Goal: Task Accomplishment & Management: Manage account settings

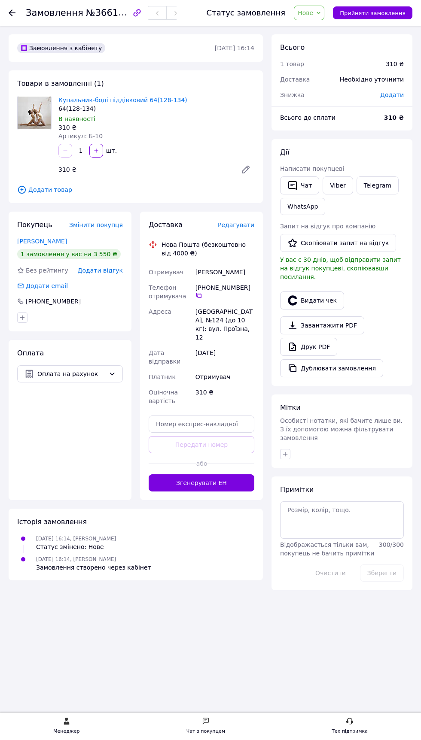
click at [11, 12] on use at bounding box center [12, 12] width 7 height 7
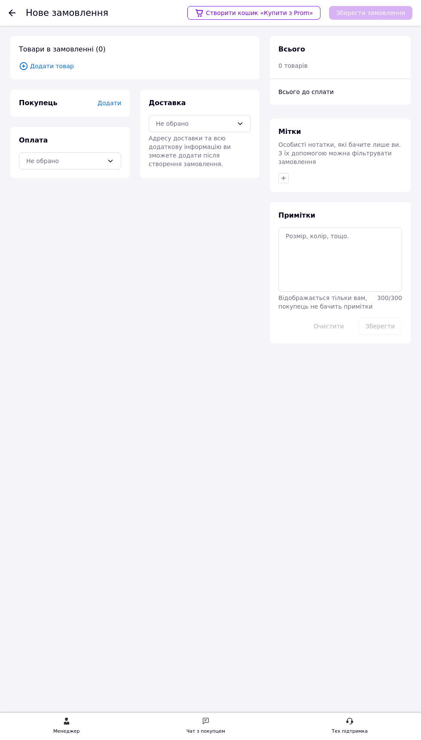
click at [21, 12] on div at bounding box center [17, 13] width 17 height 26
click at [12, 12] on use at bounding box center [12, 12] width 7 height 7
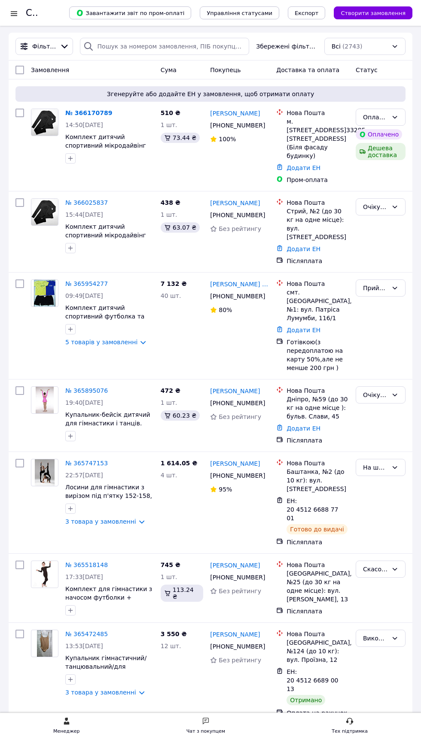
scroll to position [17, 0]
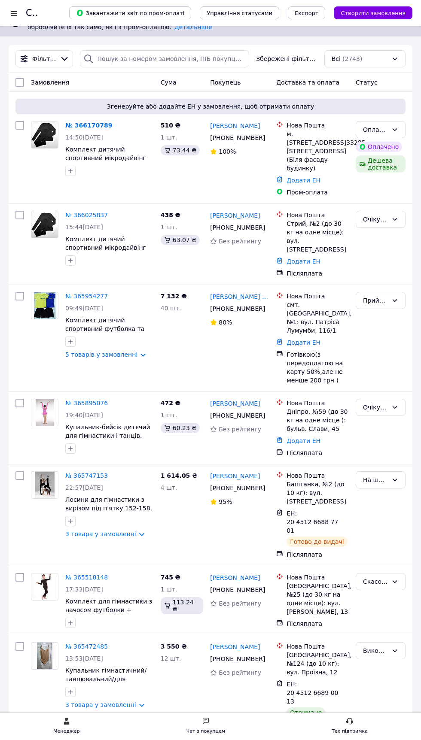
click at [92, 400] on link "№ 365895076" at bounding box center [86, 403] width 42 height 7
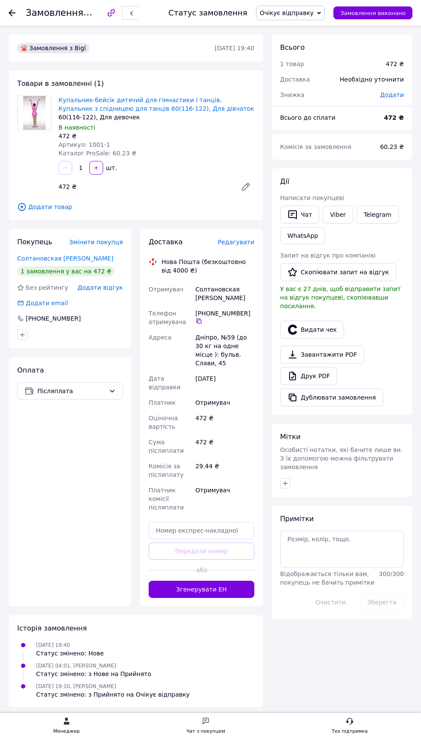
click at [230, 595] on button "Згенерувати ЕН" at bounding box center [202, 589] width 106 height 17
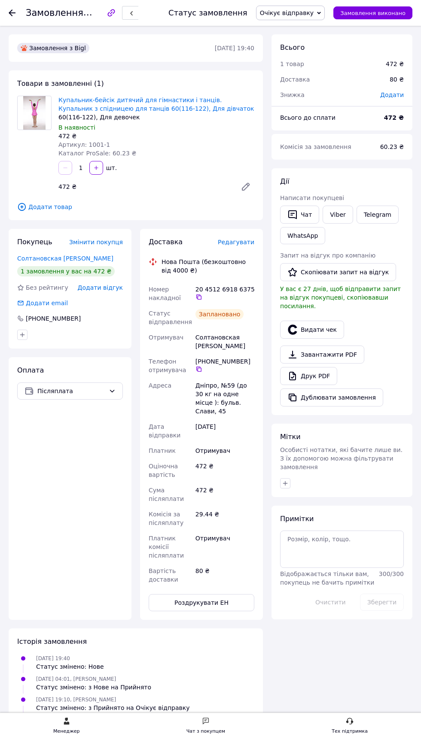
click at [200, 300] on icon at bounding box center [198, 297] width 7 height 7
click at [30, 13] on span "Замовлення" at bounding box center [55, 13] width 58 height 10
click at [13, 12] on use at bounding box center [12, 12] width 7 height 7
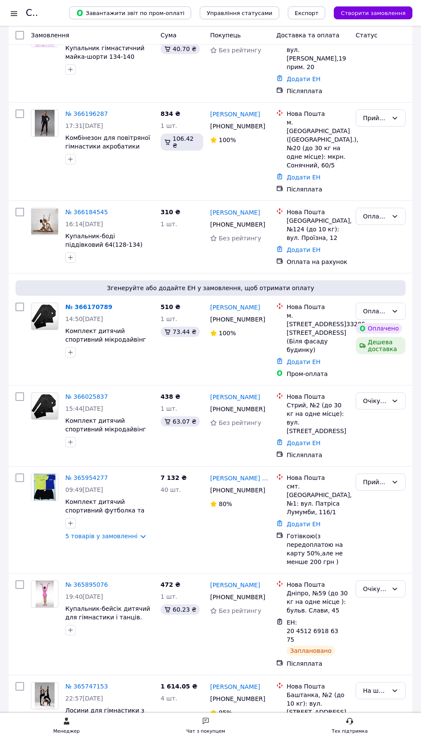
scroll to position [185, 0]
click at [99, 487] on span "09:49, 10.10.2025" at bounding box center [84, 490] width 38 height 7
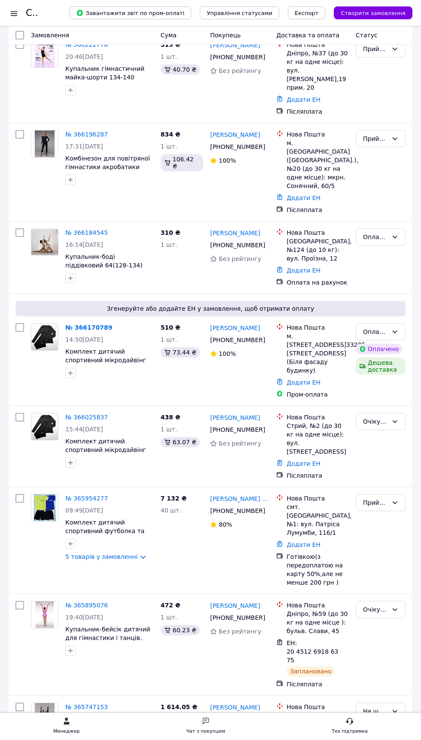
scroll to position [159, 0]
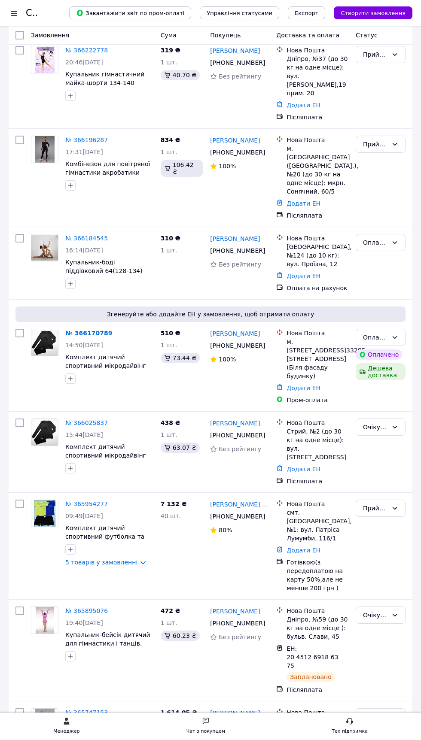
click at [85, 501] on link "№ 365954277" at bounding box center [86, 504] width 42 height 7
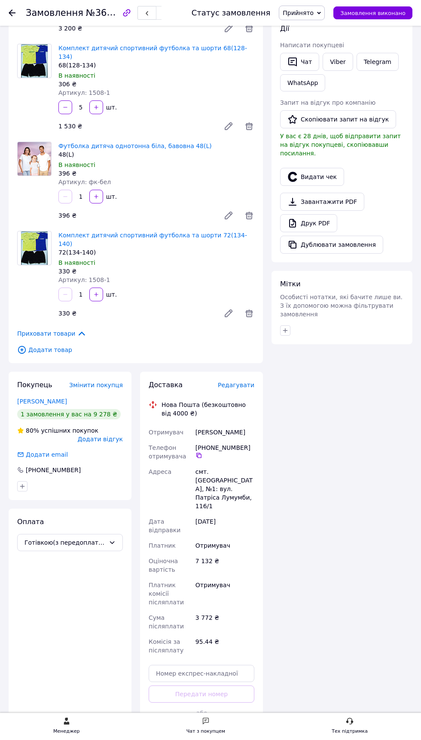
scroll to position [248, 0]
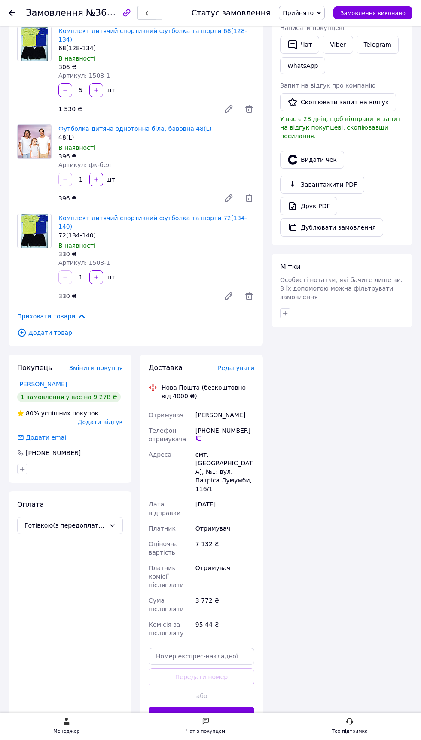
click at [232, 707] on button "Згенерувати ЕН" at bounding box center [202, 715] width 106 height 17
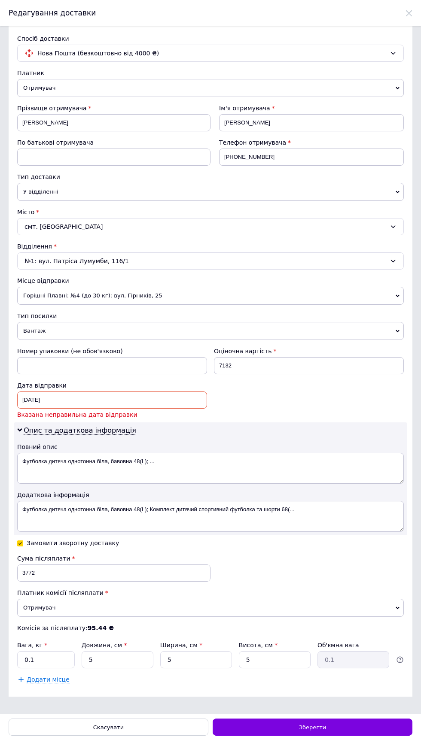
click at [190, 409] on div "10.10.2025 < 2025 > < Октябрь > Пн Вт Ср Чт Пт Сб Вс 29 30 1 2 3 4 5 6 7 8 9 10…" at bounding box center [112, 399] width 190 height 17
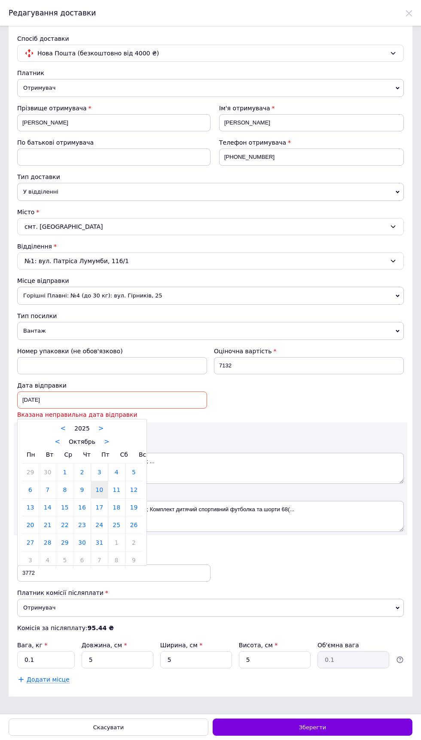
click at [47, 516] on link "14" at bounding box center [47, 507] width 17 height 17
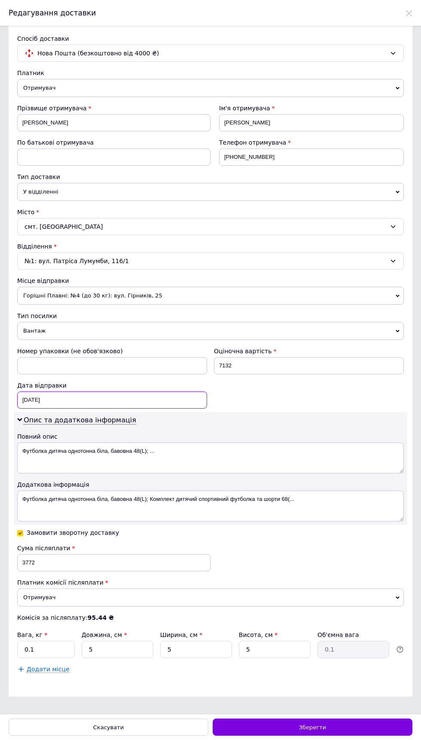
click at [149, 409] on div "14.10.2025 < 2025 > < Октябрь > Пн Вт Ср Чт Пт Сб Вс 29 30 1 2 3 4 5 6 7 8 9 10…" at bounding box center [112, 399] width 190 height 17
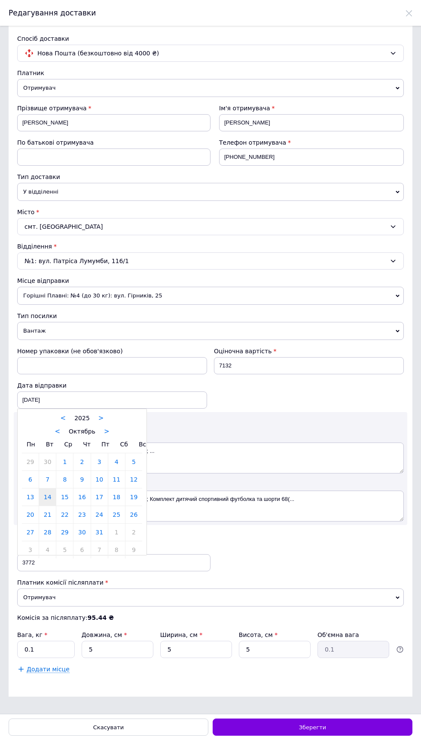
click at [47, 506] on link "14" at bounding box center [47, 496] width 17 height 17
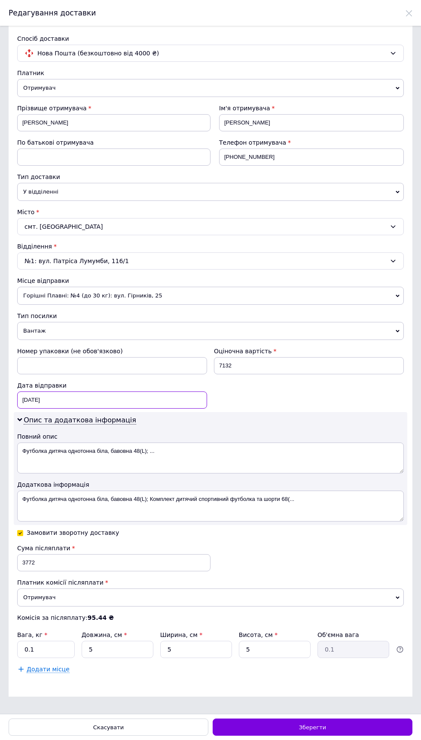
click at [144, 409] on div "14.10.2025 < 2025 > < Октябрь > Пн Вт Ср Чт Пт Сб Вс 29 30 1 2 3 4 5 6 7 8 9 10…" at bounding box center [112, 399] width 190 height 17
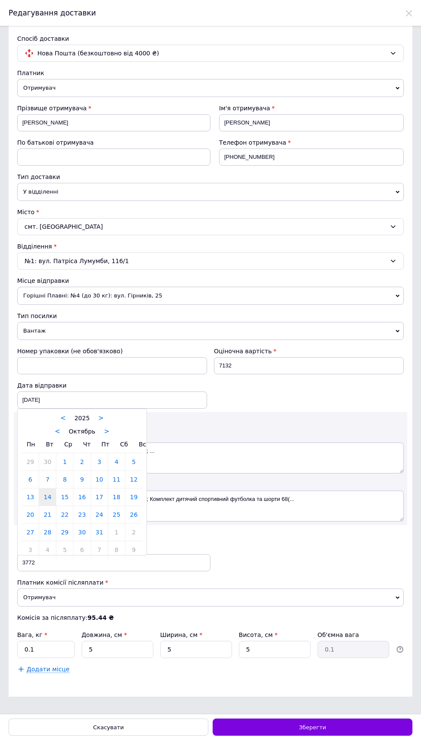
click at [32, 506] on link "13" at bounding box center [30, 496] width 17 height 17
type input "13.10.2025"
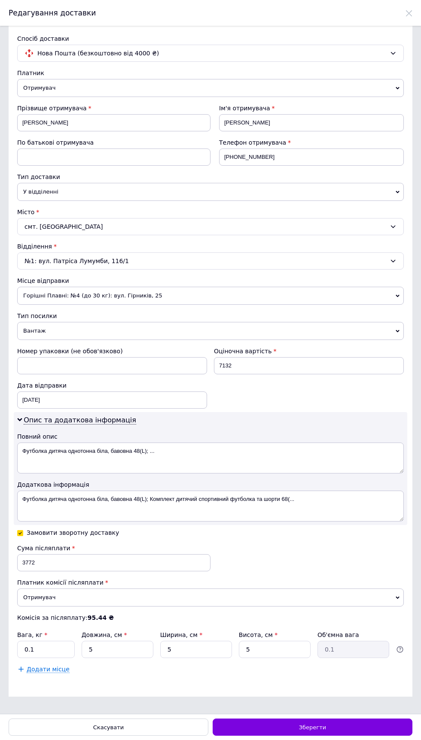
click at [335, 736] on div "Зберегти" at bounding box center [312, 727] width 200 height 17
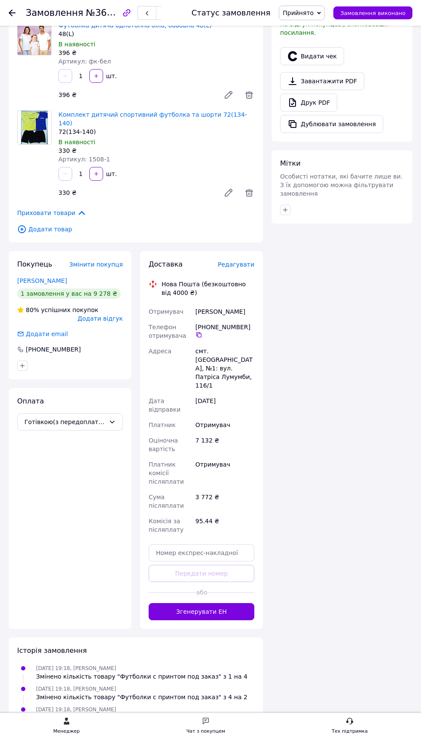
scroll to position [329, 0]
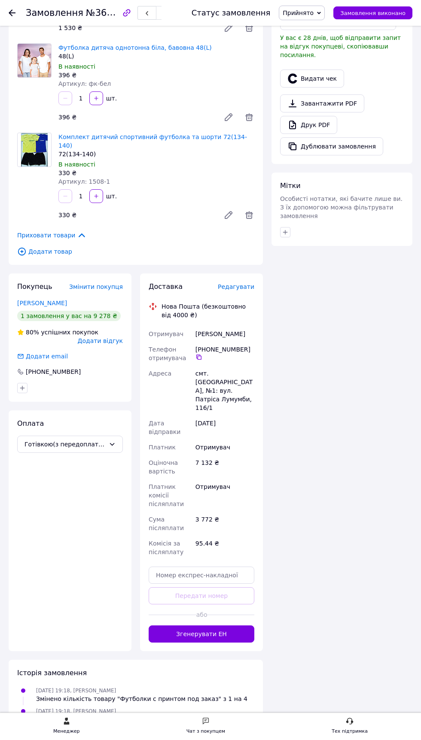
click at [245, 625] on button "Згенерувати ЕН" at bounding box center [202, 633] width 106 height 17
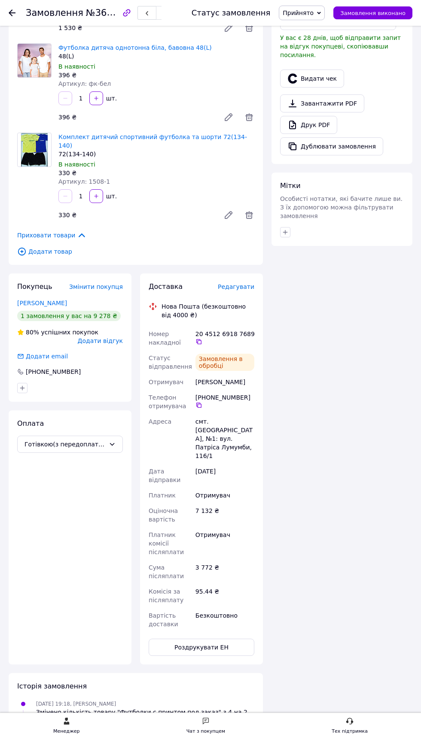
scroll to position [172, 0]
click at [215, 354] on div "Заплановано" at bounding box center [219, 359] width 49 height 10
click at [198, 338] on icon at bounding box center [198, 341] width 7 height 7
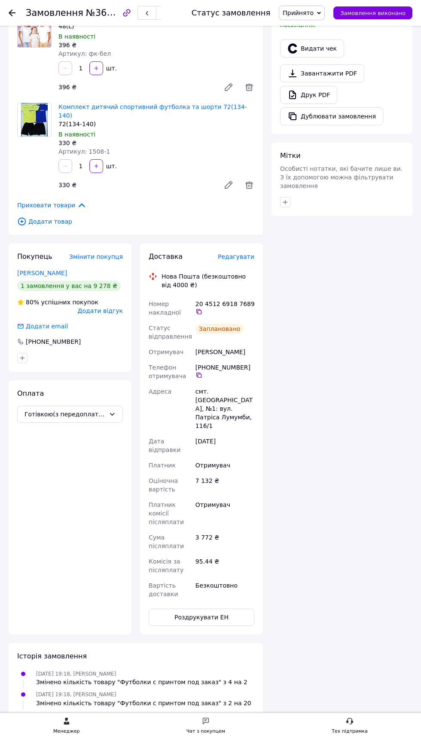
scroll to position [389, 0]
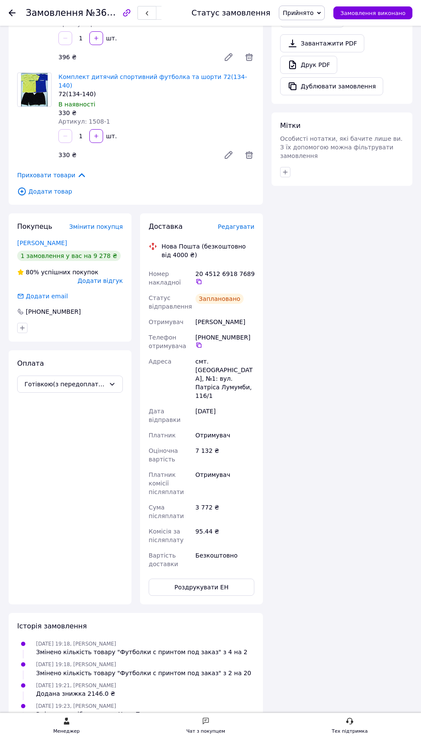
click at [309, 12] on span "Прийнято" at bounding box center [297, 12] width 31 height 7
click at [325, 82] on li "Очікує відправку" at bounding box center [320, 81] width 83 height 13
click at [12, 12] on use at bounding box center [12, 12] width 7 height 7
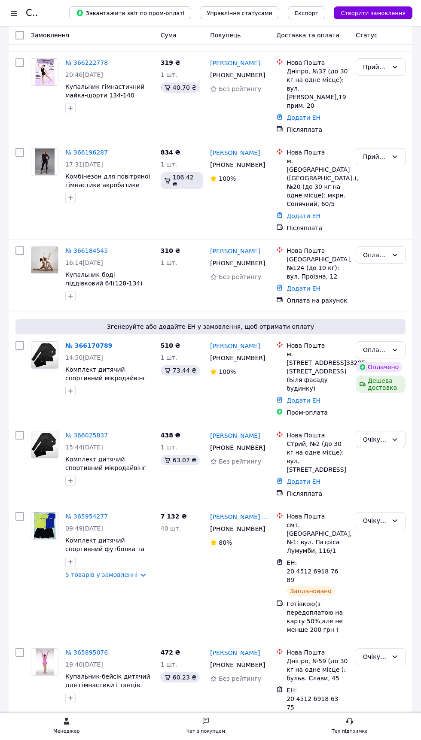
scroll to position [124, 0]
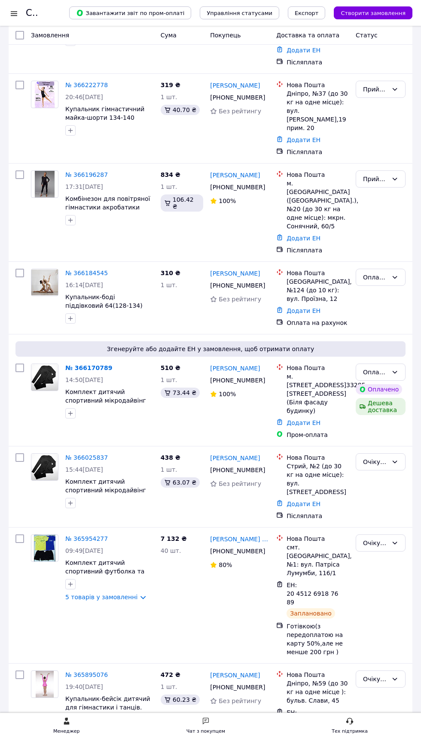
click at [93, 454] on link "№ 366025837" at bounding box center [86, 457] width 42 height 7
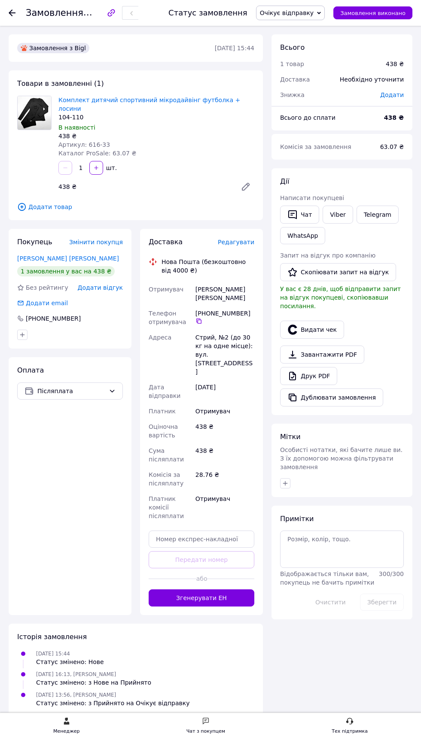
click at [343, 197] on div "Написати покупцеві" at bounding box center [342, 198] width 124 height 9
click at [338, 217] on link "Viber" at bounding box center [337, 215] width 30 height 18
click at [233, 589] on button "Згенерувати ЕН" at bounding box center [202, 597] width 106 height 17
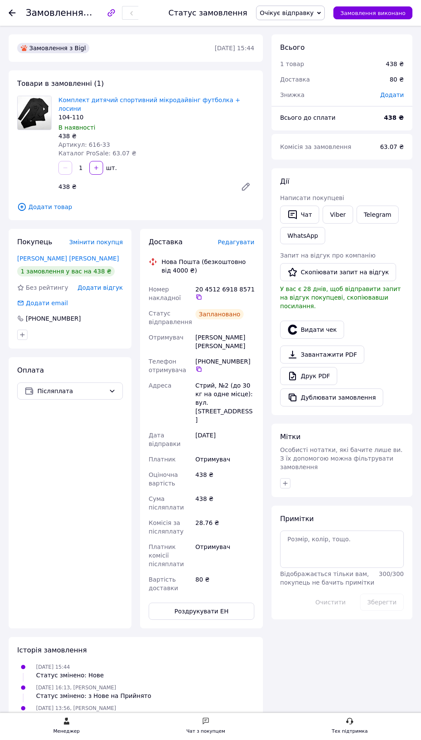
click at [199, 294] on icon at bounding box center [198, 297] width 7 height 7
click at [10, 12] on use at bounding box center [12, 12] width 7 height 7
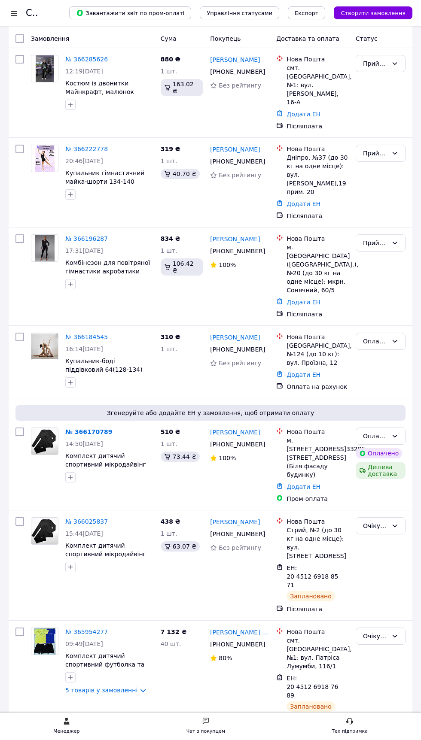
scroll to position [44, 0]
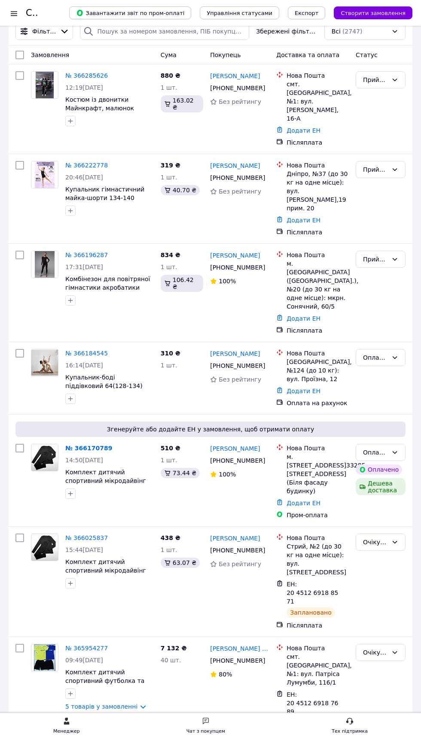
click at [91, 445] on link "№ 366170789" at bounding box center [88, 448] width 47 height 7
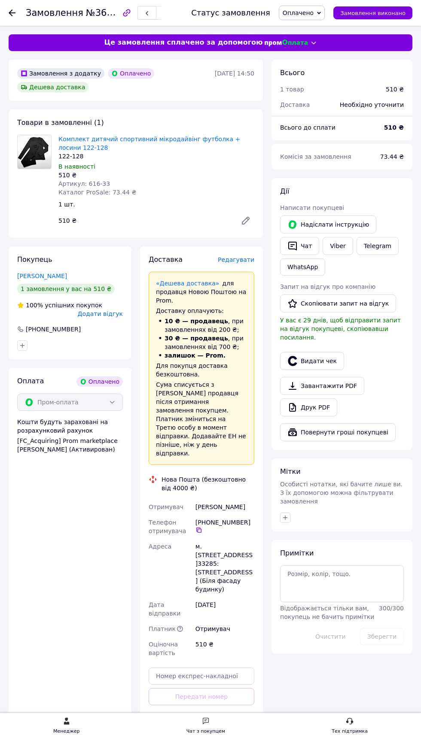
click at [335, 246] on link "Viber" at bounding box center [337, 246] width 30 height 18
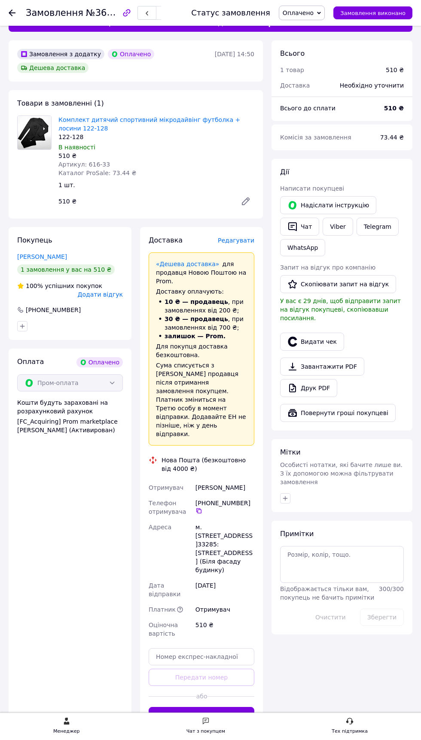
scroll to position [26, 0]
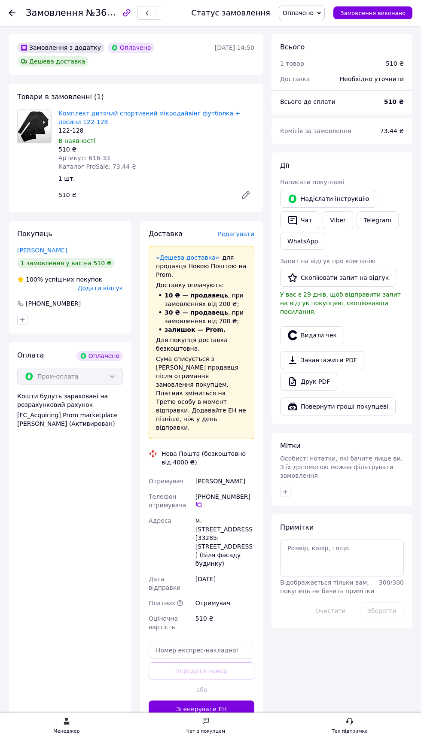
click at [220, 701] on button "Згенерувати ЕН" at bounding box center [202, 709] width 106 height 17
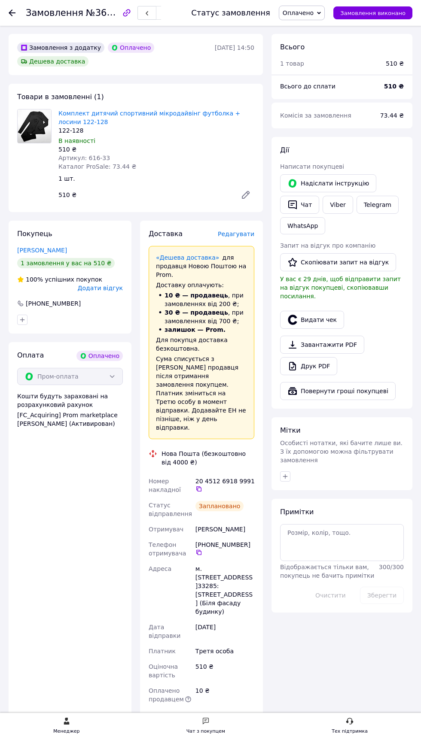
click at [198, 485] on icon at bounding box center [198, 488] width 7 height 7
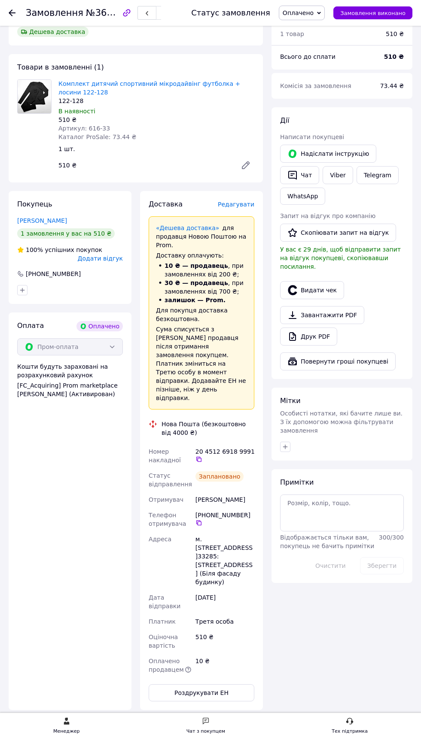
scroll to position [86, 0]
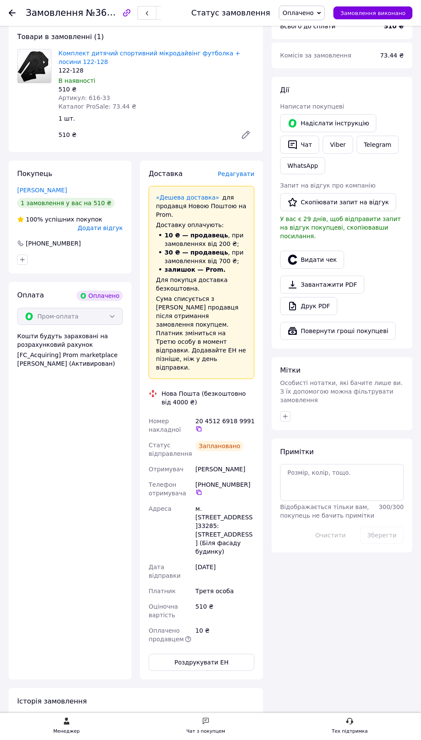
click at [209, 441] on div "Заплановано" at bounding box center [219, 446] width 49 height 10
click at [212, 441] on div "Заплановано" at bounding box center [219, 446] width 49 height 10
click at [212, 417] on div "20 4512 6918 9991" at bounding box center [224, 424] width 59 height 15
click at [215, 417] on div "20 4512 6918 9991" at bounding box center [224, 424] width 59 height 15
click at [198, 425] on icon at bounding box center [198, 428] width 7 height 7
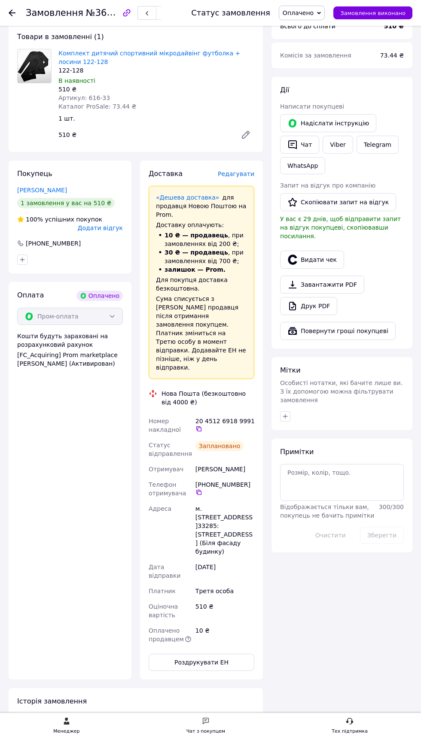
click at [313, 26] on span "Всього до сплати" at bounding box center [307, 26] width 55 height 7
click at [311, 13] on span "Оплачено" at bounding box center [297, 12] width 31 height 7
click at [330, 79] on li "Очікує відправку" at bounding box center [320, 81] width 83 height 13
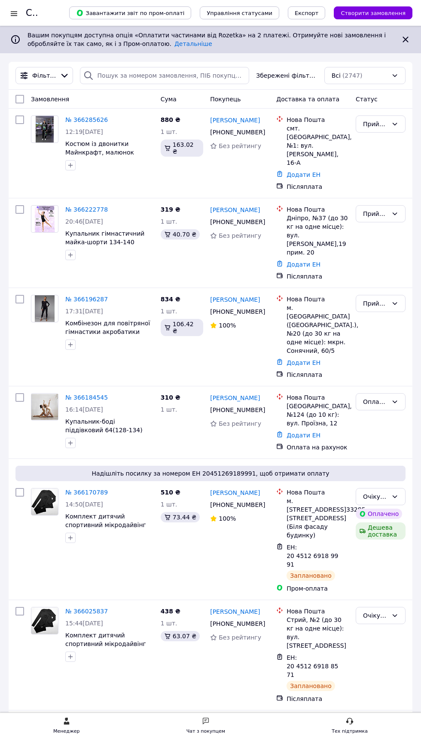
click at [95, 406] on span "16:14, 11.10.2025" at bounding box center [84, 409] width 38 height 7
click at [89, 394] on link "№ 366184545" at bounding box center [86, 397] width 42 height 7
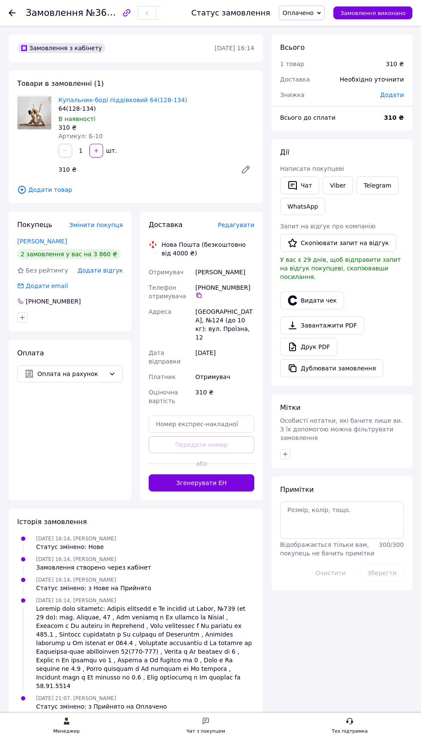
click at [230, 474] on button "Згенерувати ЕН" at bounding box center [202, 482] width 106 height 17
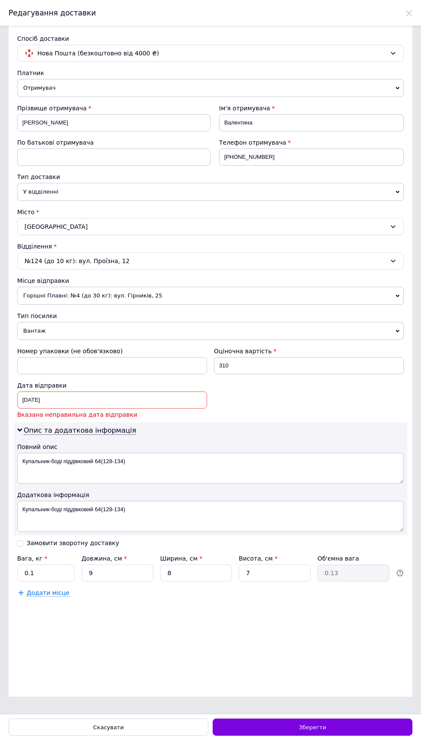
click at [177, 410] on span "Вказана неправильна дата відправки" at bounding box center [112, 414] width 190 height 9
click at [175, 397] on div "11.10.2025 < 2025 > < Октябрь > Пн Вт Ср Чт Пт Сб Вс 29 30 1 2 3 4 5 6 7 8 9 10…" at bounding box center [112, 399] width 190 height 17
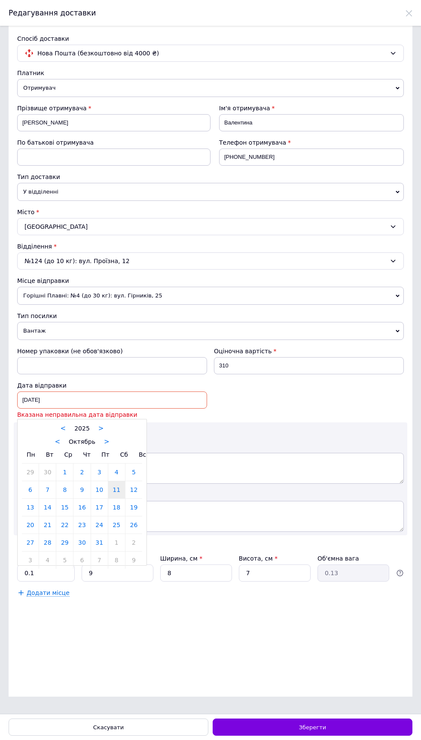
click at [47, 504] on link "14" at bounding box center [47, 507] width 17 height 17
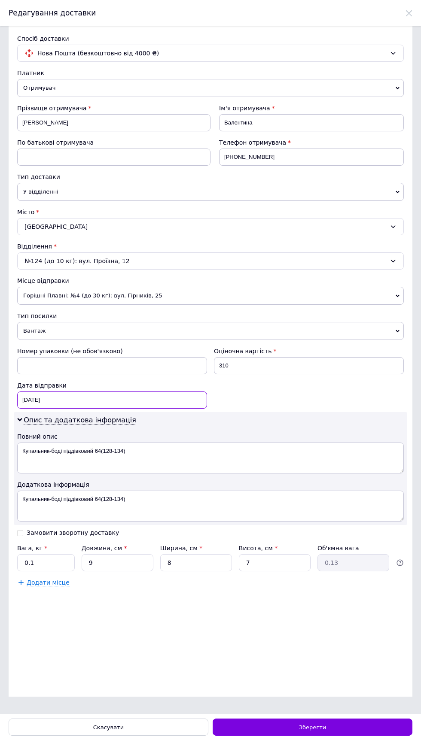
click at [91, 397] on div "14.10.2025 < 2025 > < Октябрь > Пн Вт Ср Чт Пт Сб Вс 29 30 1 2 3 4 5 6 7 8 9 10…" at bounding box center [112, 399] width 190 height 17
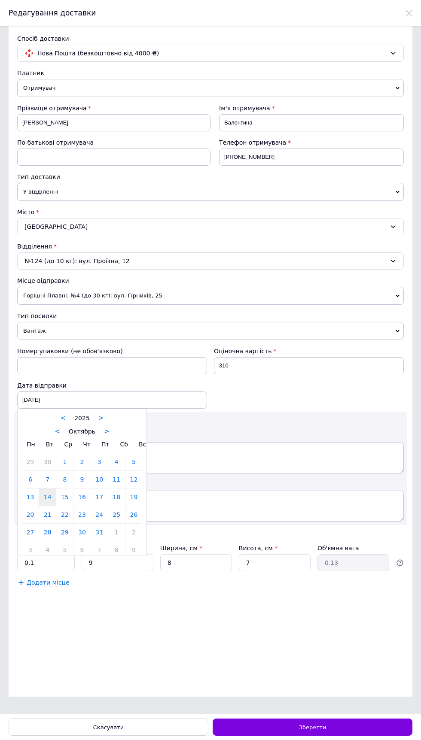
click at [26, 492] on link "13" at bounding box center [30, 496] width 17 height 17
type input "13.10.2025"
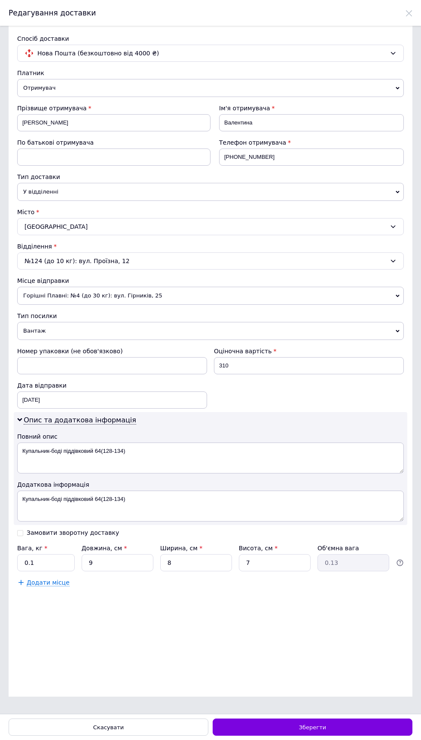
click at [322, 729] on span "Зберегти" at bounding box center [312, 727] width 27 height 6
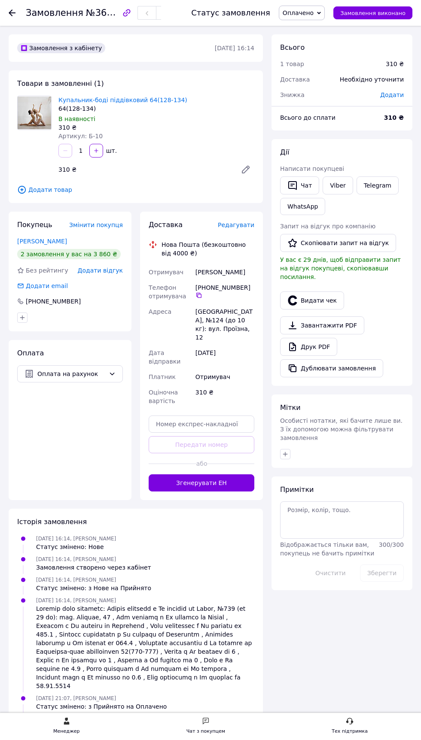
click at [232, 480] on button "Згенерувати ЕН" at bounding box center [202, 482] width 106 height 17
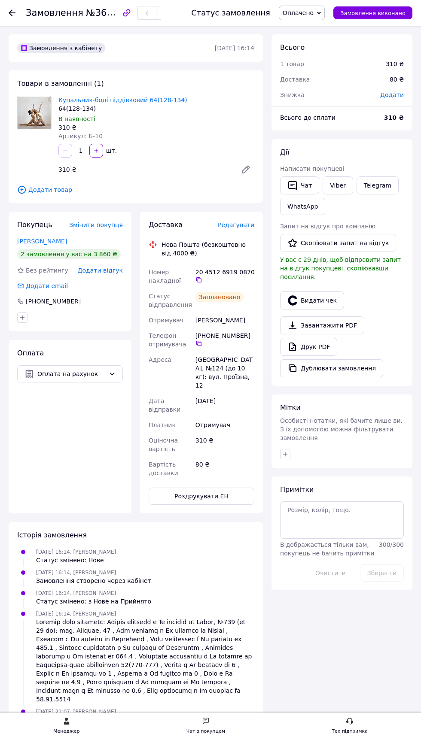
click at [200, 279] on icon at bounding box center [198, 279] width 5 height 5
click at [13, 12] on use at bounding box center [12, 12] width 7 height 7
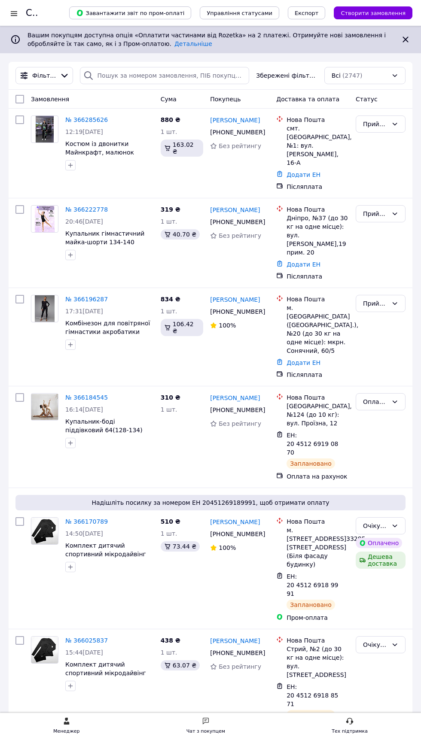
click at [93, 117] on link "№ 366285626" at bounding box center [86, 119] width 42 height 7
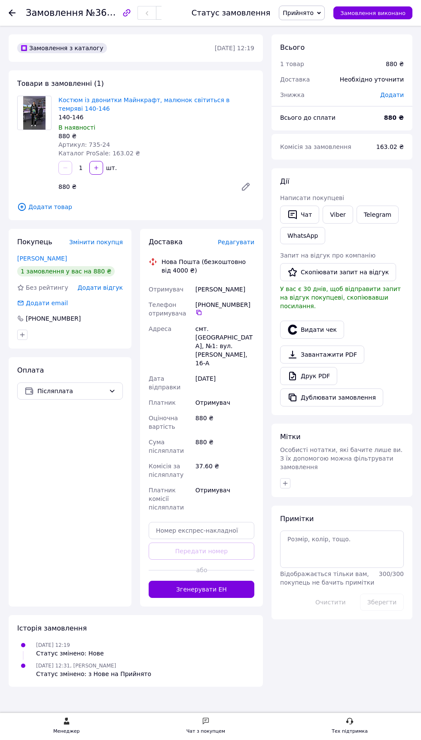
click at [215, 581] on button "Згенерувати ЕН" at bounding box center [202, 589] width 106 height 17
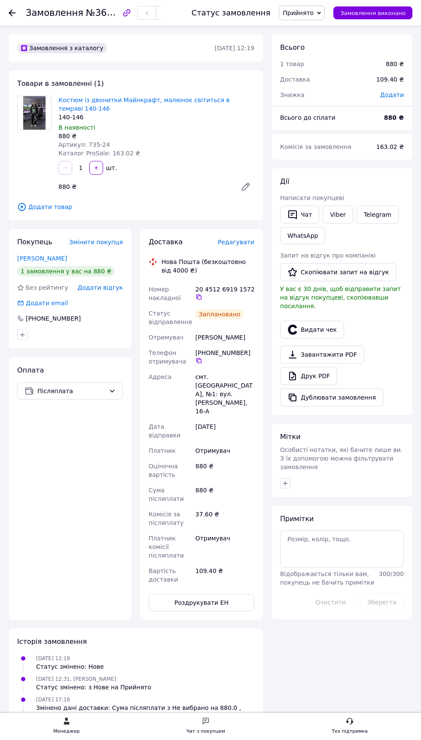
click at [198, 296] on icon at bounding box center [198, 297] width 7 height 7
click at [41, 108] on img at bounding box center [34, 112] width 23 height 33
click at [343, 217] on link "Viber" at bounding box center [337, 215] width 30 height 18
click at [200, 298] on icon at bounding box center [198, 296] width 5 height 5
click at [313, 11] on span "Прийнято" at bounding box center [297, 12] width 31 height 7
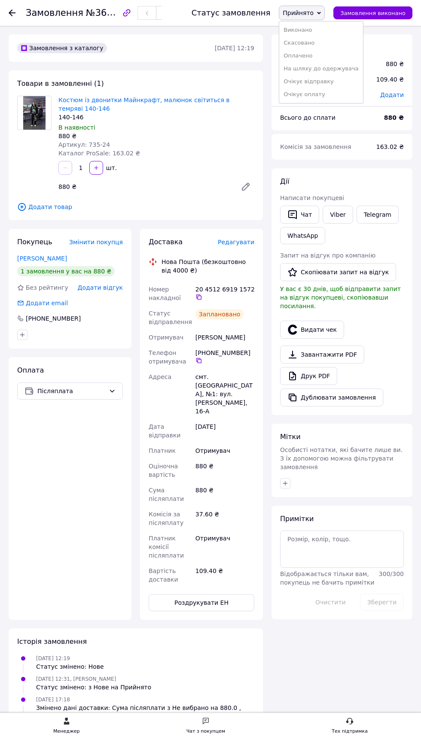
click at [332, 79] on li "Очікує відправку" at bounding box center [320, 81] width 83 height 13
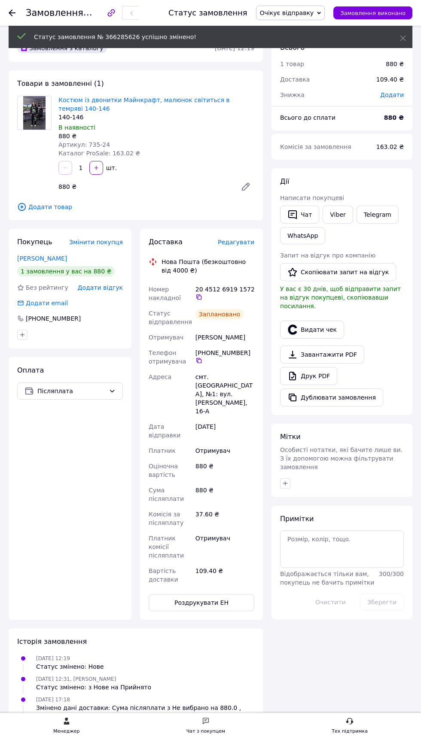
click at [30, 13] on span "Замовлення" at bounding box center [55, 13] width 58 height 10
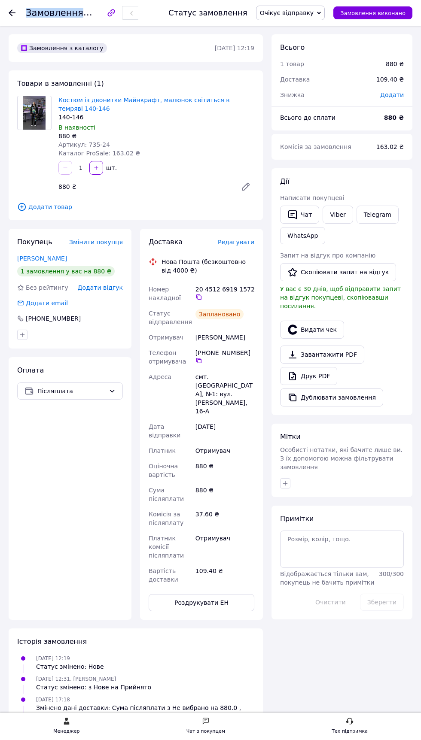
click at [12, 12] on use at bounding box center [12, 12] width 7 height 7
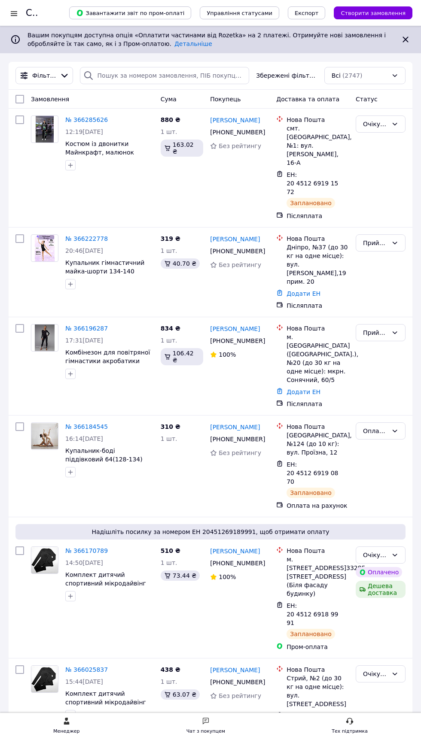
click at [86, 235] on link "№ 366222778" at bounding box center [86, 238] width 42 height 7
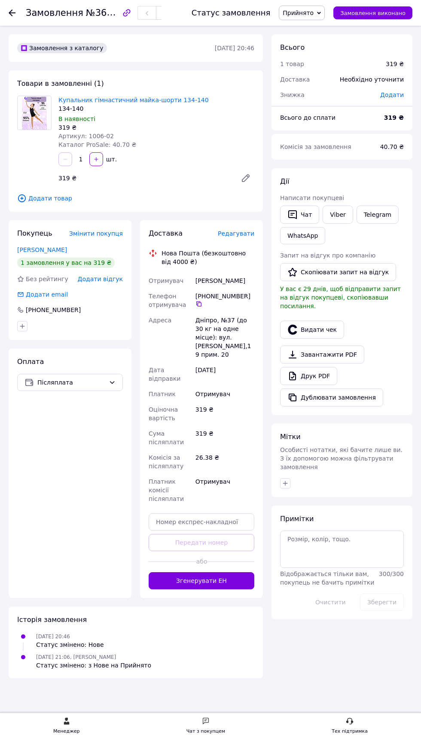
click at [58, 194] on span "Додати товар" at bounding box center [135, 198] width 237 height 9
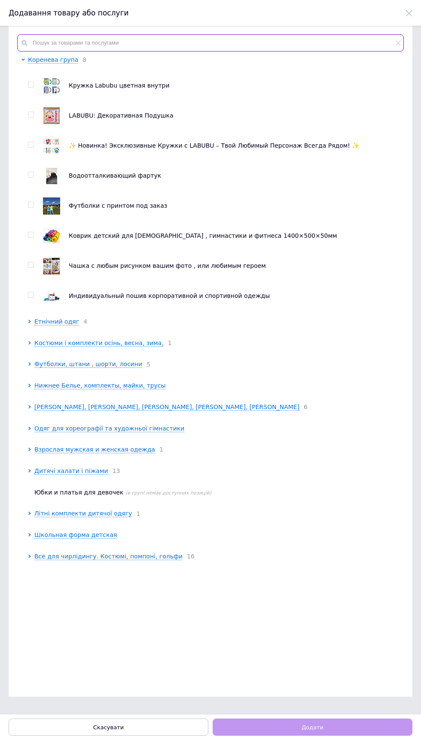
click at [223, 42] on input "text" at bounding box center [210, 42] width 386 height 17
click at [267, 40] on input "text" at bounding box center [210, 42] width 386 height 17
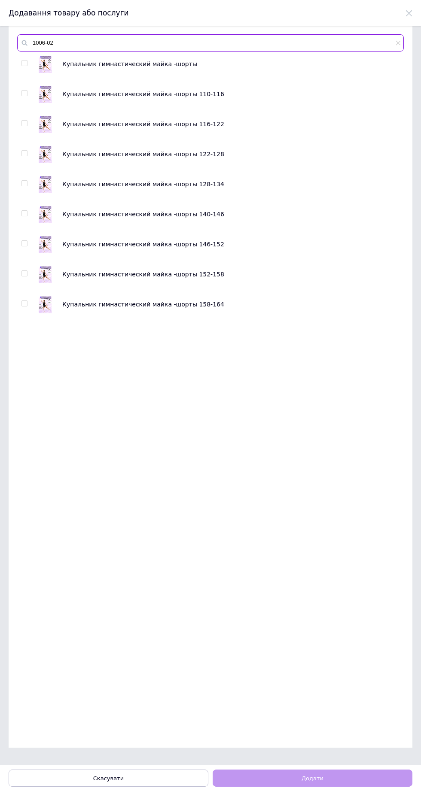
type input "1006-02"
click at [35, 188] on div at bounding box center [33, 184] width 6 height 17
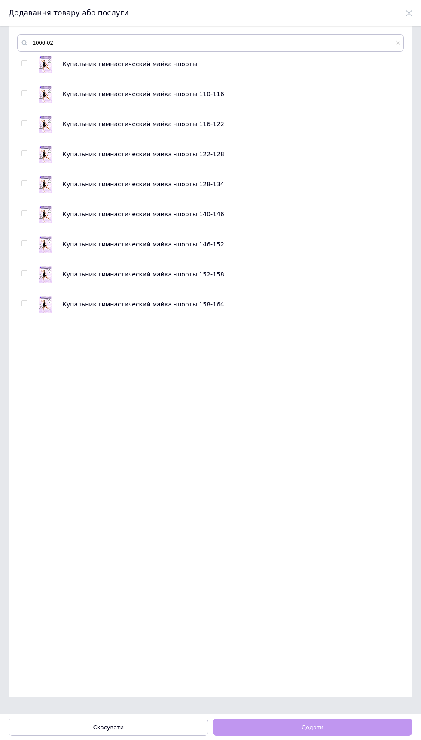
click at [24, 184] on input "checkbox" at bounding box center [24, 184] width 6 height 6
checkbox input "true"
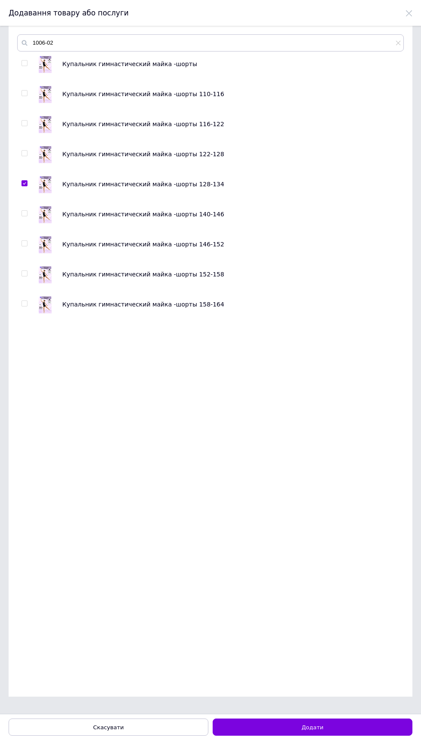
click at [324, 720] on button "Додати" at bounding box center [312, 727] width 200 height 17
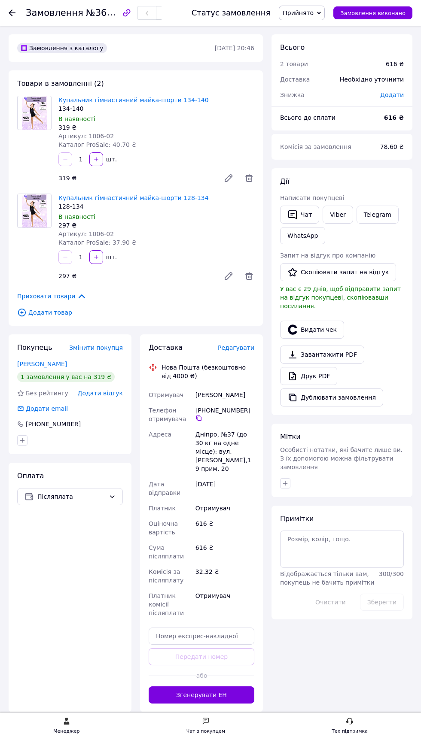
click at [252, 181] on icon at bounding box center [249, 178] width 10 height 10
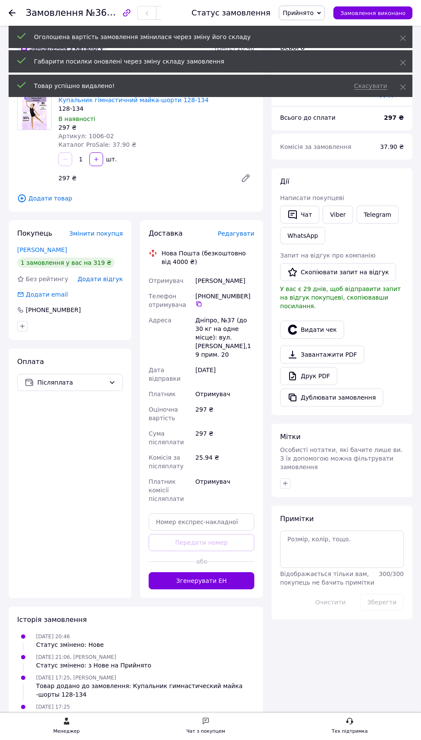
click at [232, 583] on button "Згенерувати ЕН" at bounding box center [202, 580] width 106 height 17
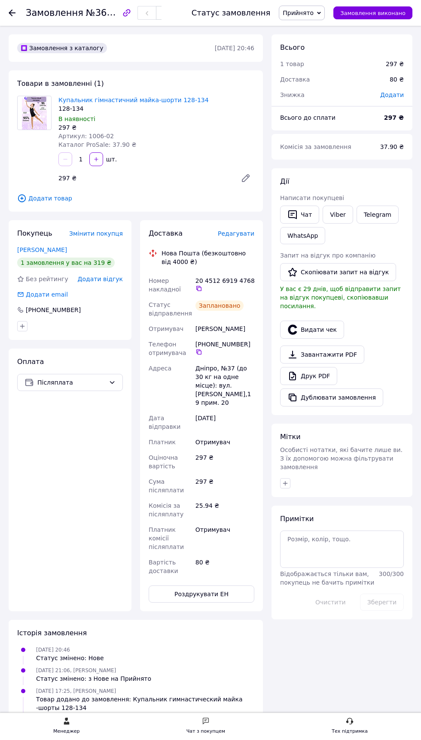
click at [200, 288] on icon at bounding box center [198, 288] width 7 height 7
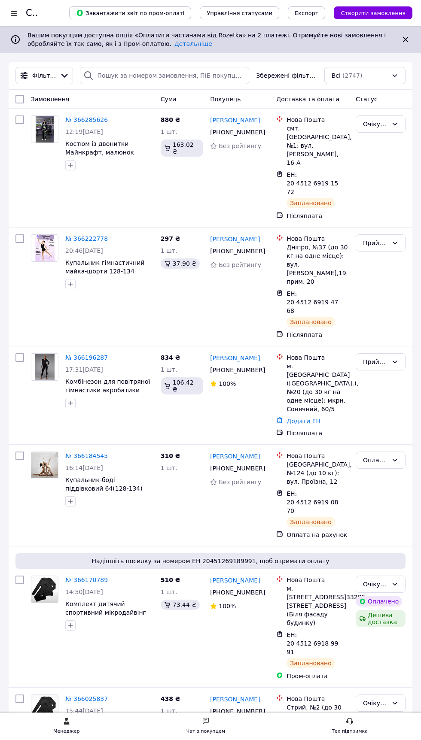
click at [394, 240] on icon at bounding box center [394, 243] width 7 height 7
click at [385, 298] on li "На шляху до одержувача" at bounding box center [380, 302] width 49 height 41
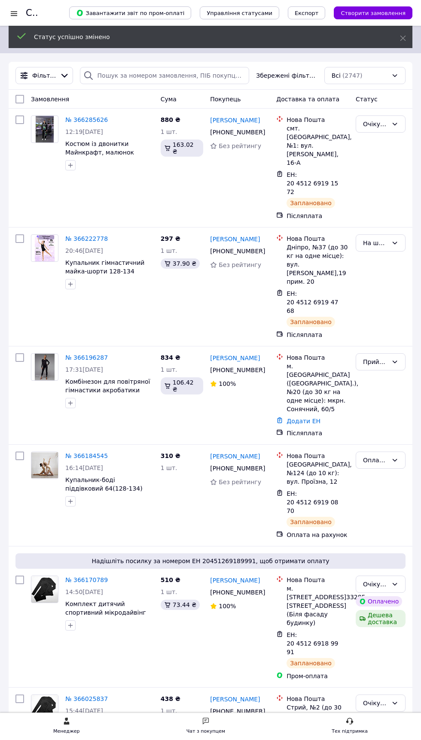
click at [391, 234] on div "На шляху до одержувача" at bounding box center [380, 242] width 50 height 17
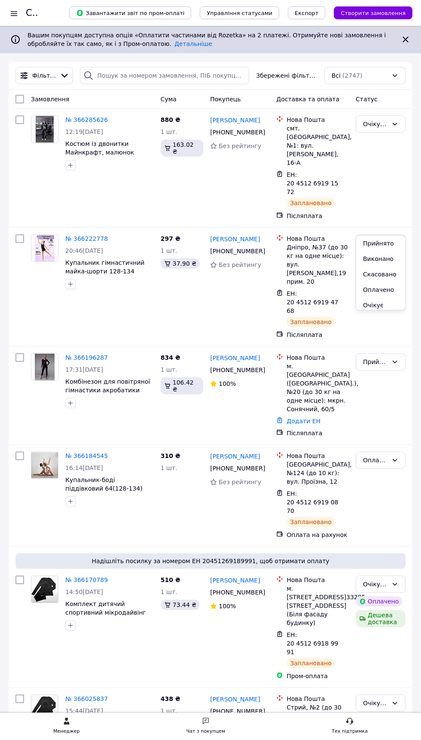
scroll to position [36, 0]
click at [384, 277] on li "Очікує відправку" at bounding box center [380, 274] width 49 height 24
click at [394, 457] on icon at bounding box center [394, 460] width 7 height 7
click at [376, 478] on li "Очікує відправку" at bounding box center [380, 482] width 49 height 24
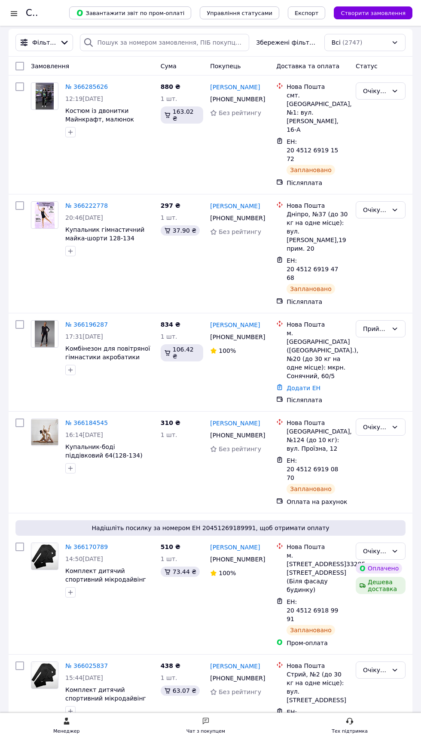
scroll to position [0, 0]
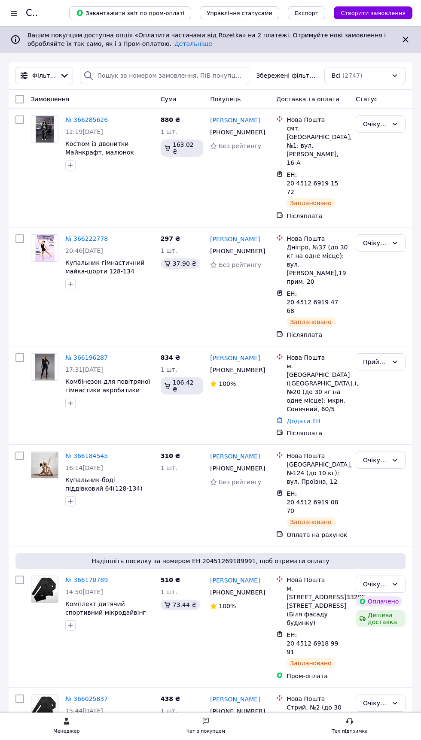
click at [93, 354] on link "№ 366196287" at bounding box center [86, 357] width 42 height 7
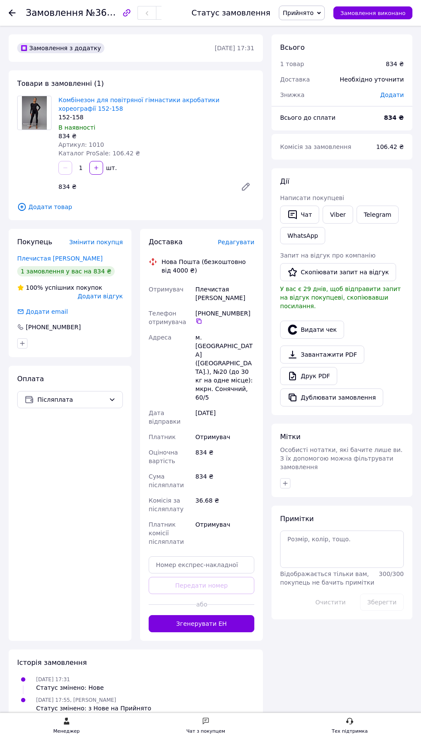
click at [335, 214] on link "Viber" at bounding box center [337, 215] width 30 height 18
